Goal: Entertainment & Leisure: Consume media (video, audio)

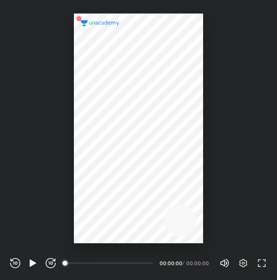
scroll to position [280, 277]
click at [233, 33] on div at bounding box center [138, 121] width 277 height 243
click at [39, 260] on div "REWIND (J) PLAY (K) FORWARD (L)" at bounding box center [33, 263] width 46 height 10
click at [31, 263] on icon "button" at bounding box center [33, 262] width 6 height 7
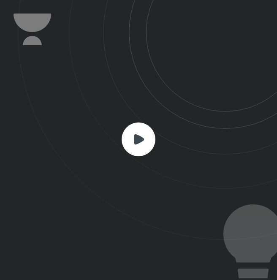
click at [127, 152] on icon at bounding box center [139, 139] width 34 height 34
click at [138, 144] on rect at bounding box center [139, 139] width 34 height 34
